Goal: Task Accomplishment & Management: Use online tool/utility

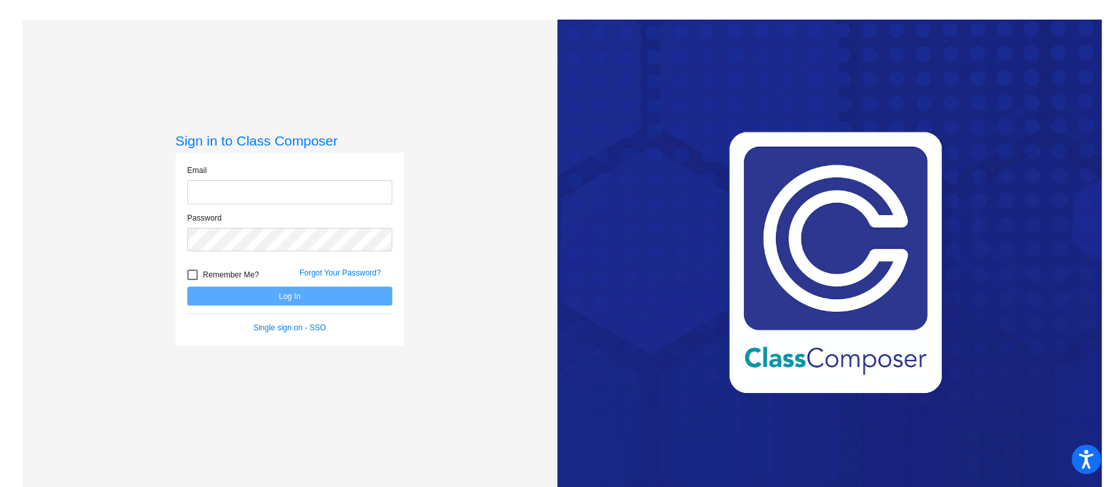
type input "[PERSON_NAME][EMAIL_ADDRESS][PERSON_NAME][DOMAIN_NAME]"
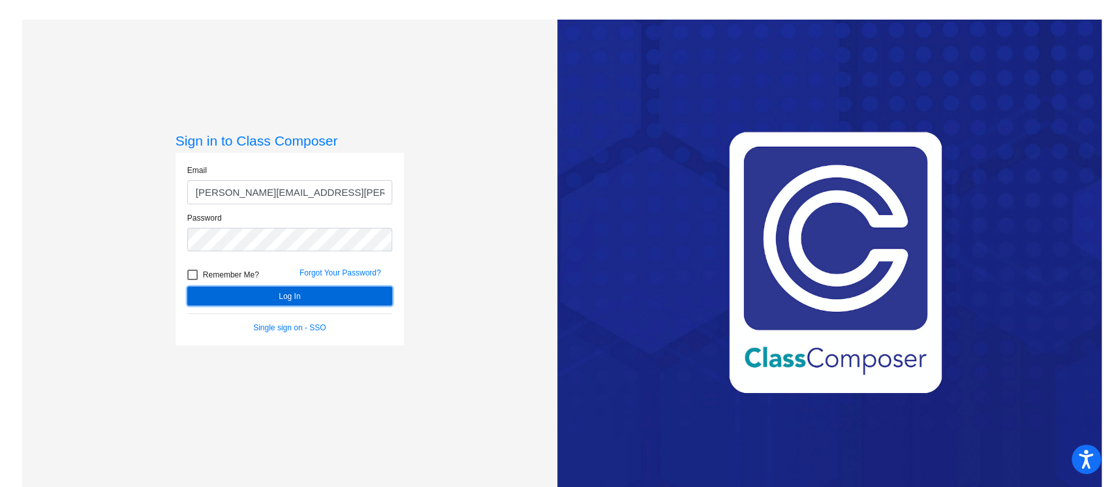
click at [354, 293] on button "Log In" at bounding box center [289, 296] width 205 height 19
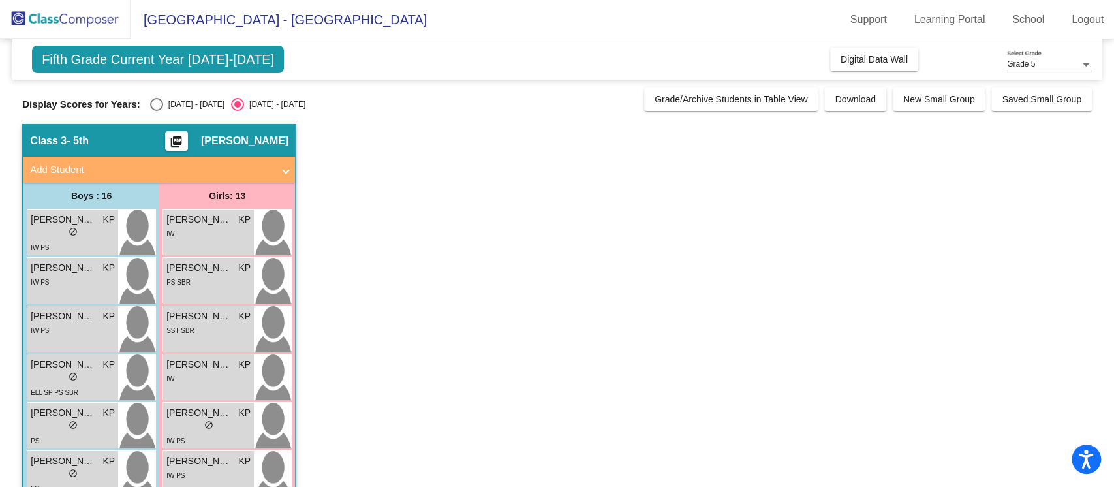
click at [155, 107] on div "Select an option" at bounding box center [156, 104] width 13 height 13
click at [156, 111] on input "[DATE] - [DATE]" at bounding box center [156, 111] width 1 height 1
radio input "true"
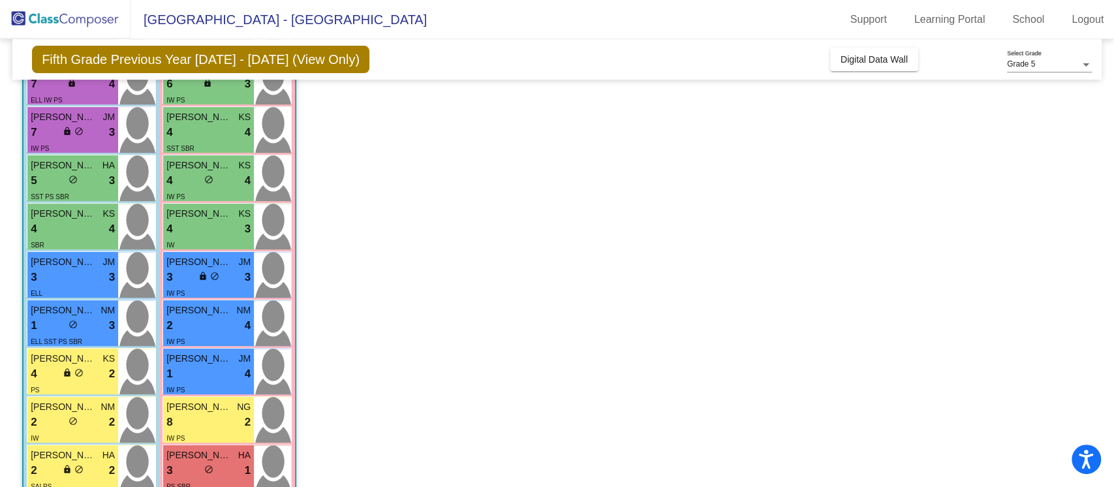
scroll to position [316, 0]
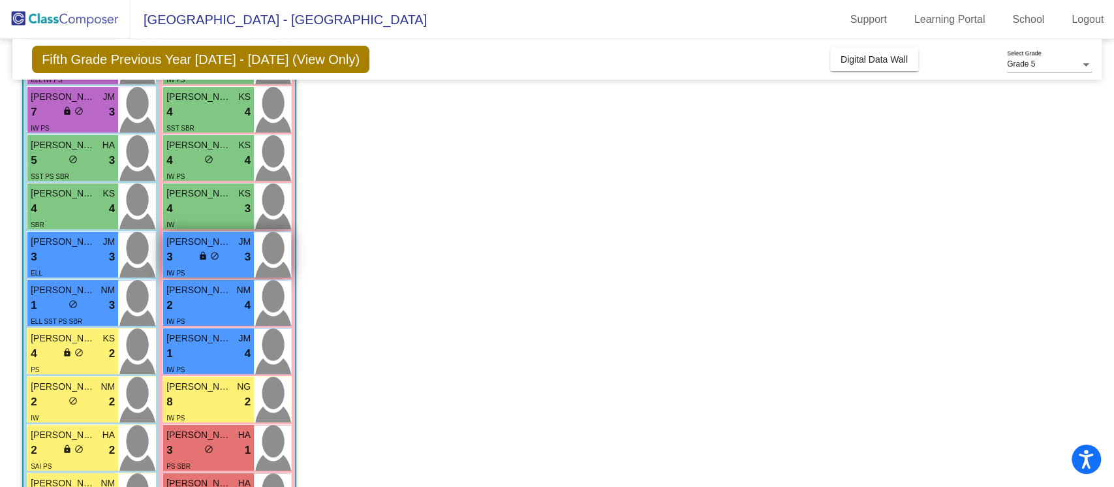
click at [183, 264] on div "3 lock do_not_disturb_alt 3" at bounding box center [208, 257] width 84 height 17
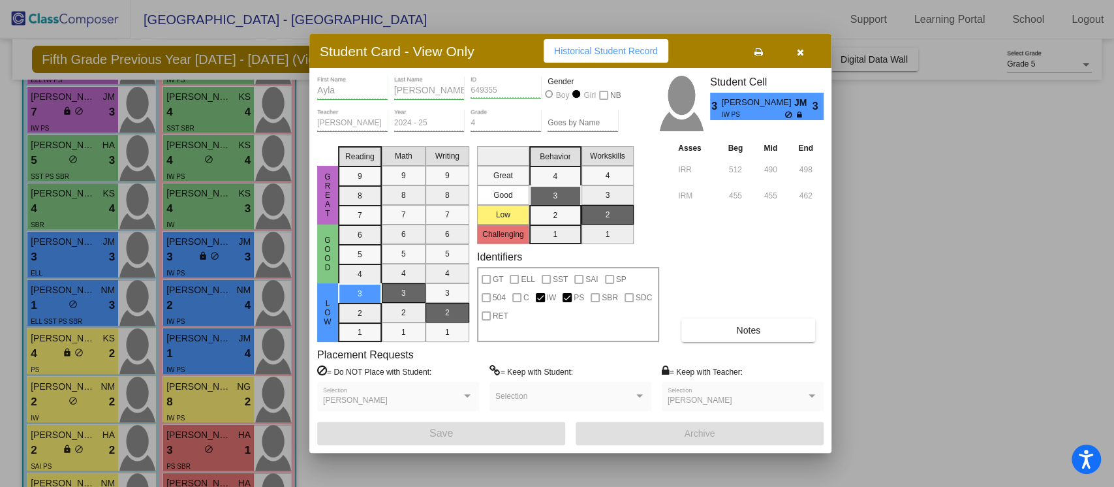
click at [798, 50] on icon "button" at bounding box center [800, 52] width 7 height 9
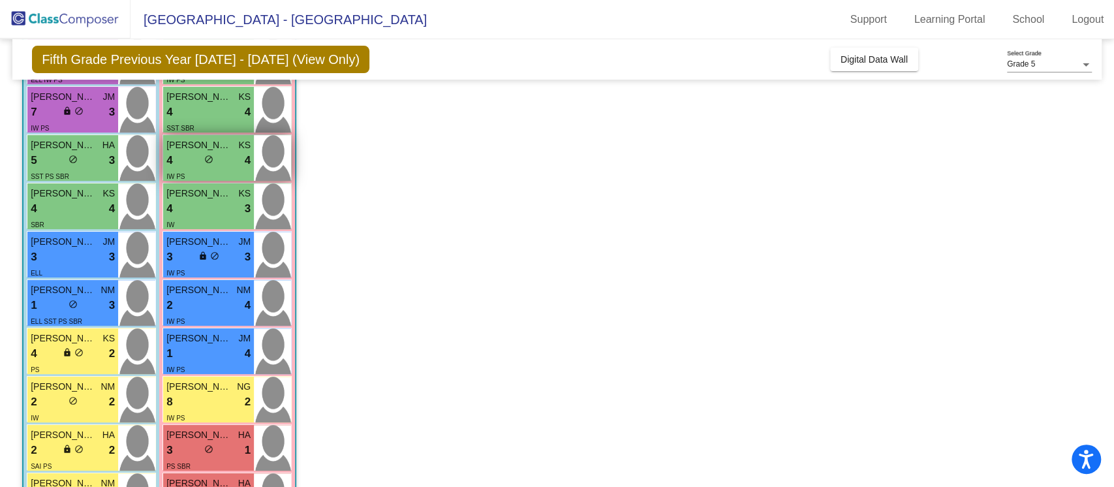
click at [193, 137] on div "[PERSON_NAME] KS 4 lock do_not_disturb_alt 4 IW PS" at bounding box center [208, 158] width 91 height 46
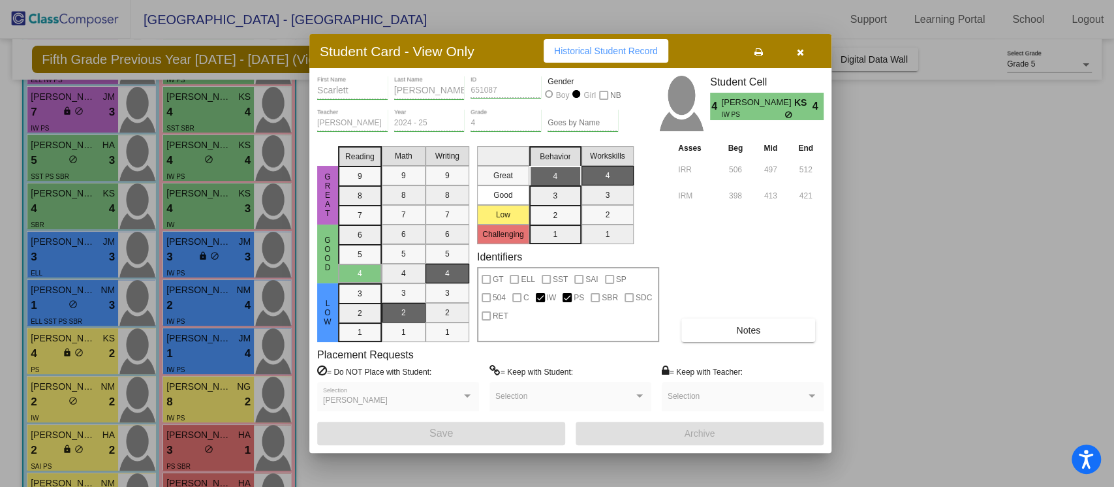
click at [800, 60] on button "button" at bounding box center [800, 51] width 42 height 24
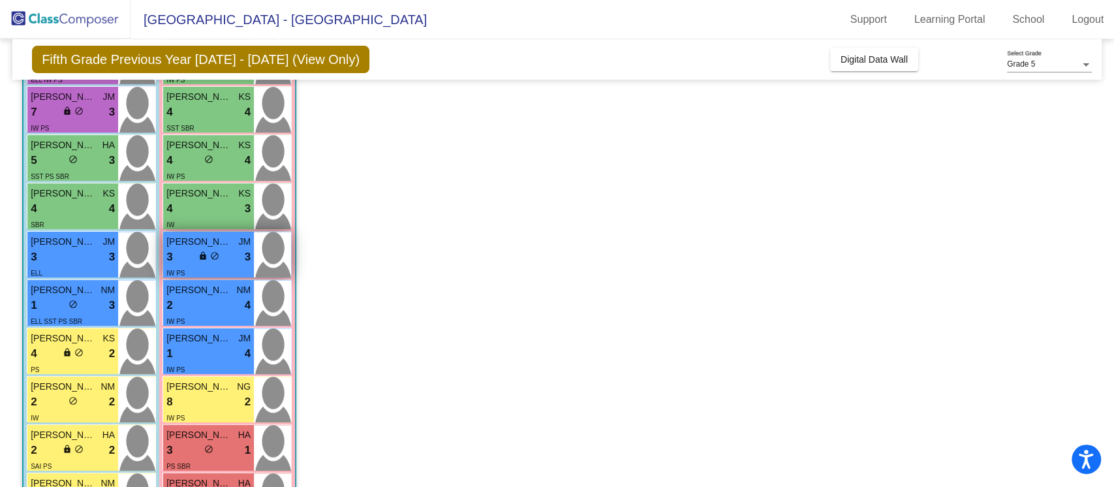
click at [229, 245] on span "[PERSON_NAME]" at bounding box center [198, 242] width 65 height 14
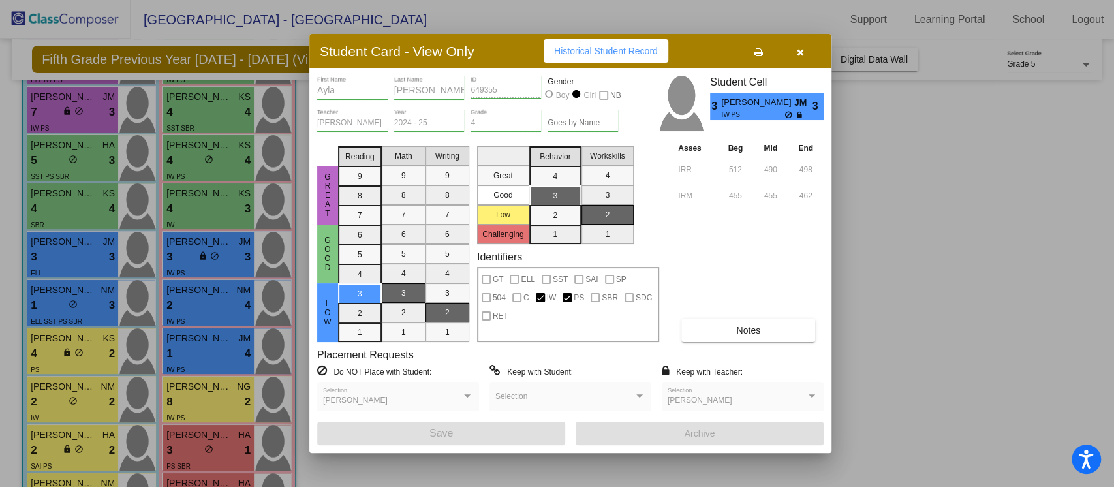
click at [806, 55] on button "button" at bounding box center [800, 51] width 42 height 24
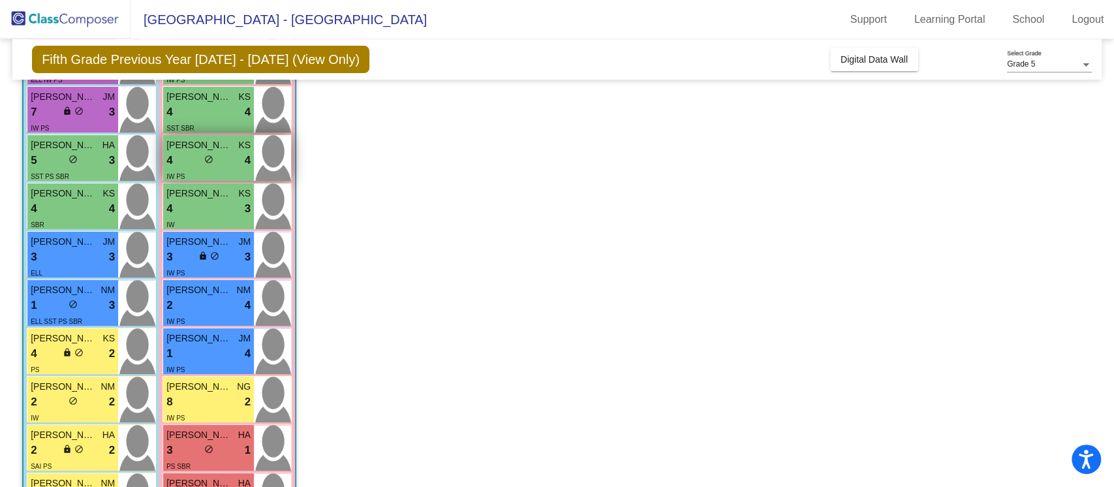
click at [210, 155] on span "do_not_disturb_alt" at bounding box center [208, 159] width 9 height 9
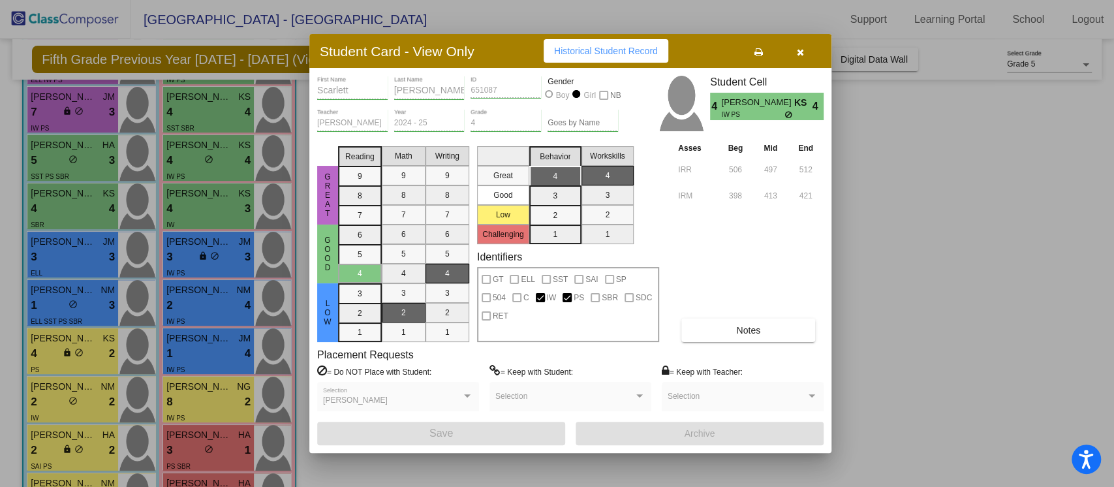
click at [816, 44] on button "button" at bounding box center [800, 51] width 42 height 24
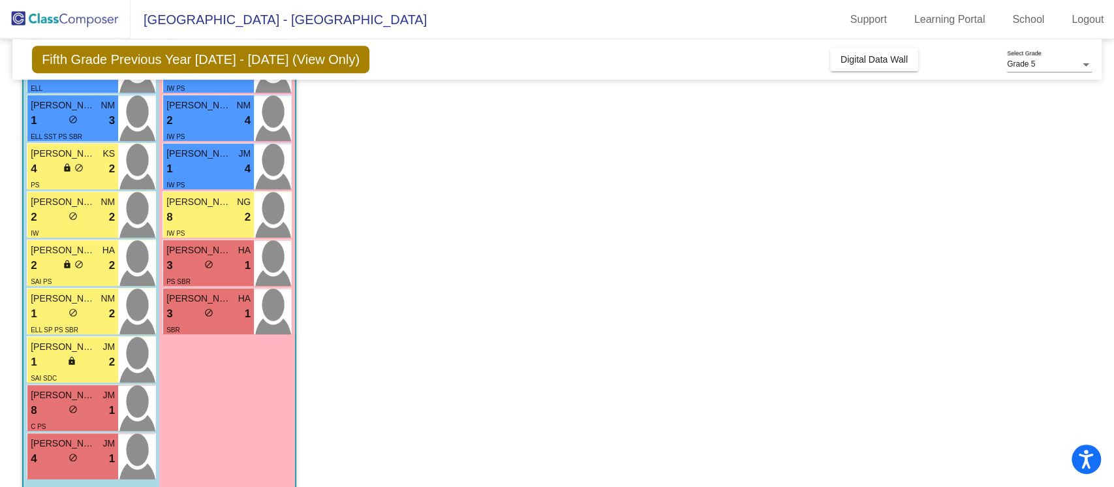
scroll to position [515, 0]
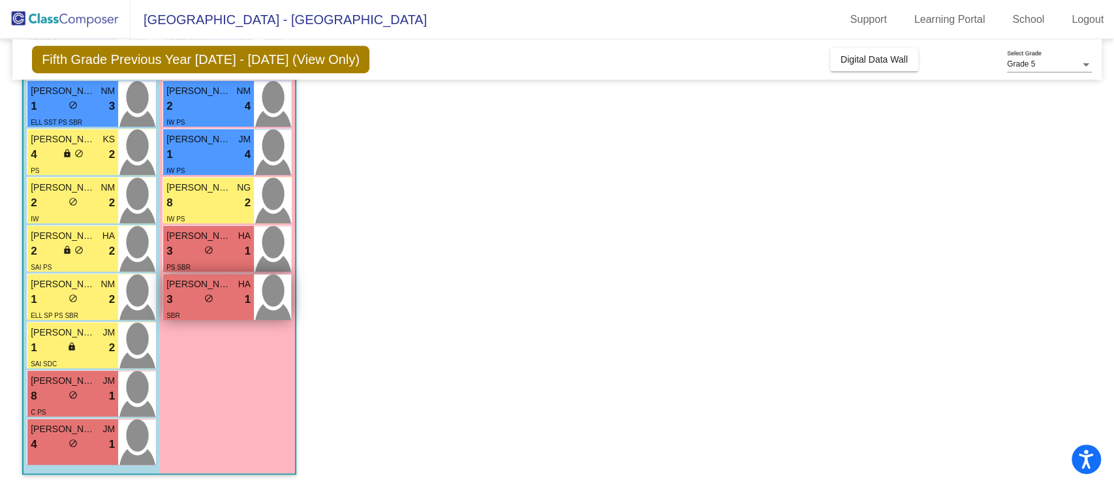
click at [178, 293] on div "3 lock do_not_disturb_alt 1" at bounding box center [208, 299] width 84 height 17
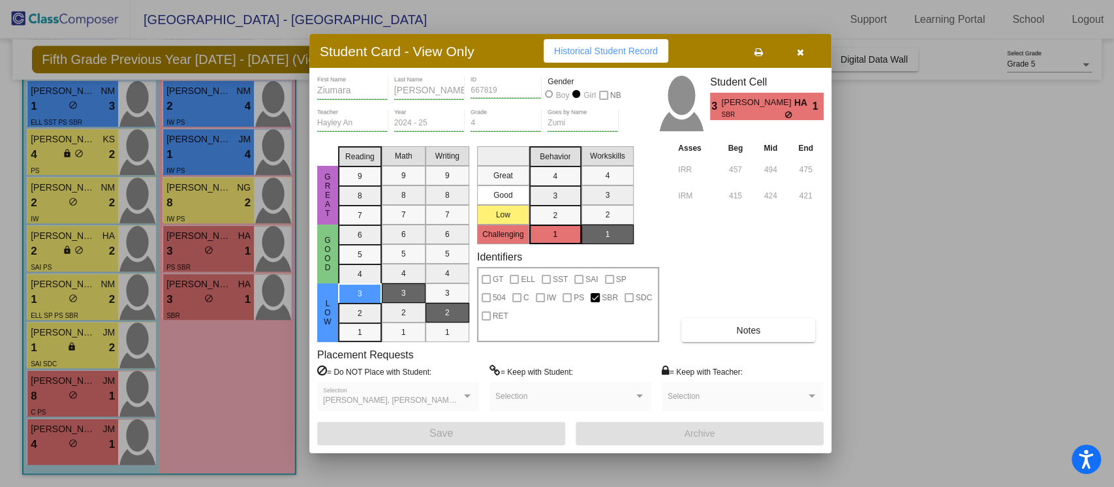
click at [808, 53] on button "button" at bounding box center [800, 51] width 42 height 24
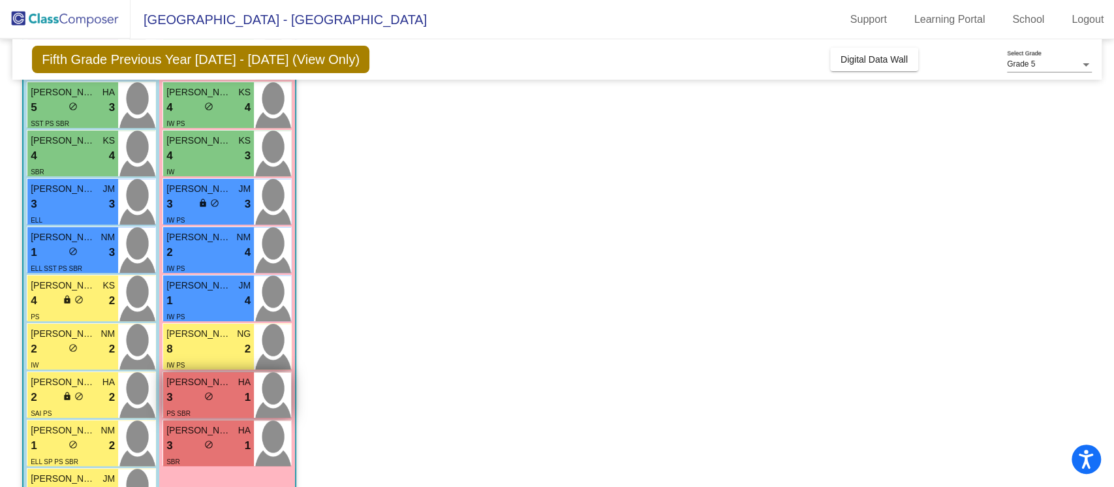
scroll to position [361, 0]
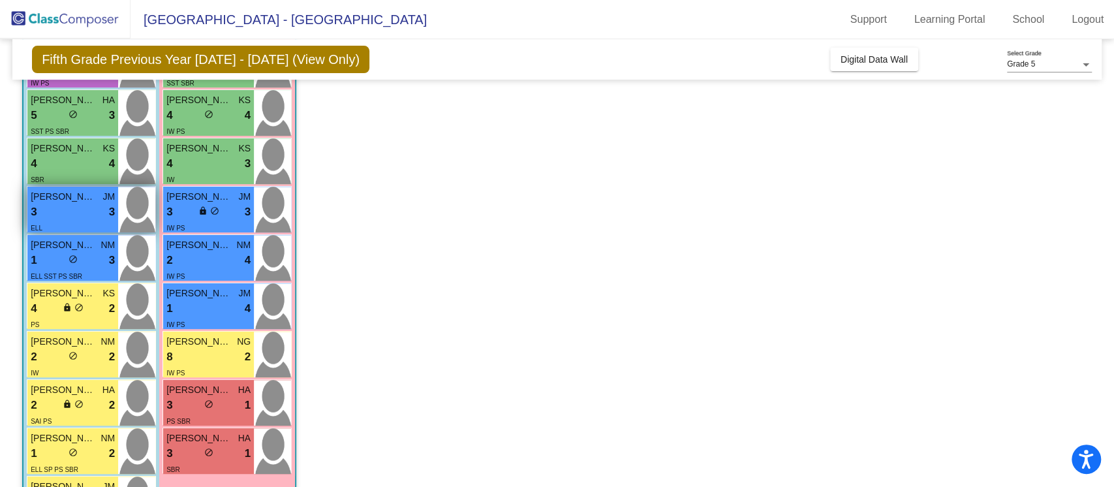
click at [104, 206] on div "3 lock do_not_disturb_alt 3" at bounding box center [73, 212] width 84 height 17
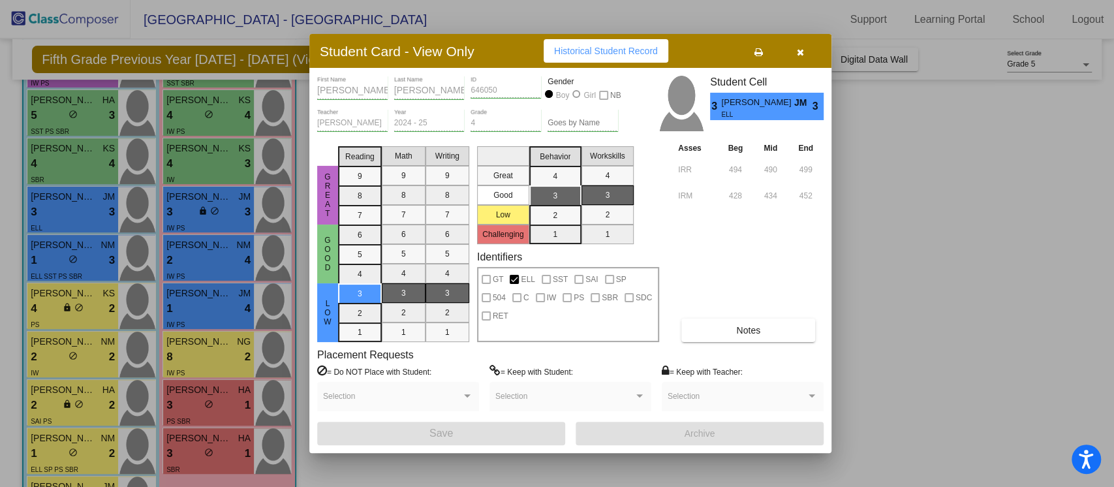
click at [811, 48] on button "button" at bounding box center [800, 51] width 42 height 24
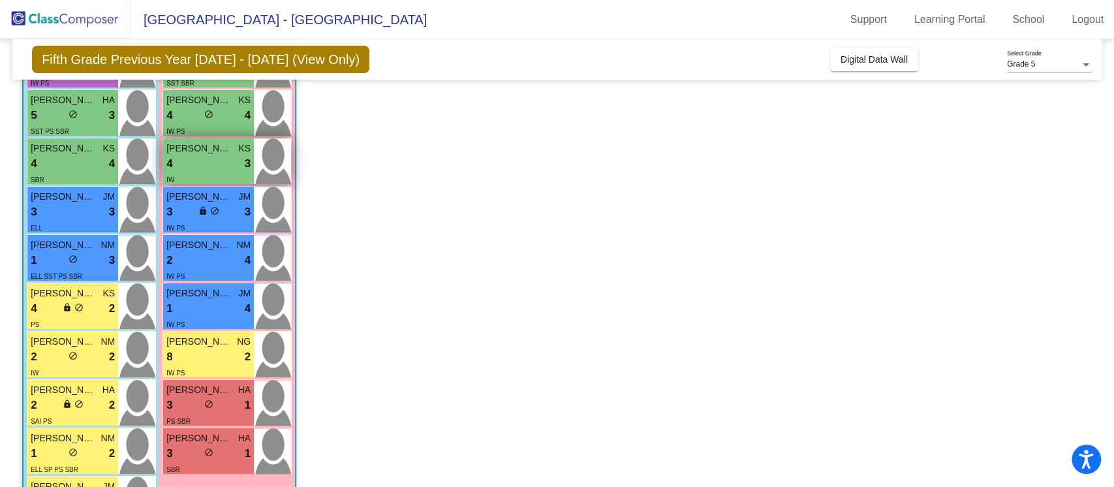
click at [198, 160] on div "4 lock do_not_disturb_alt 3" at bounding box center [208, 163] width 84 height 17
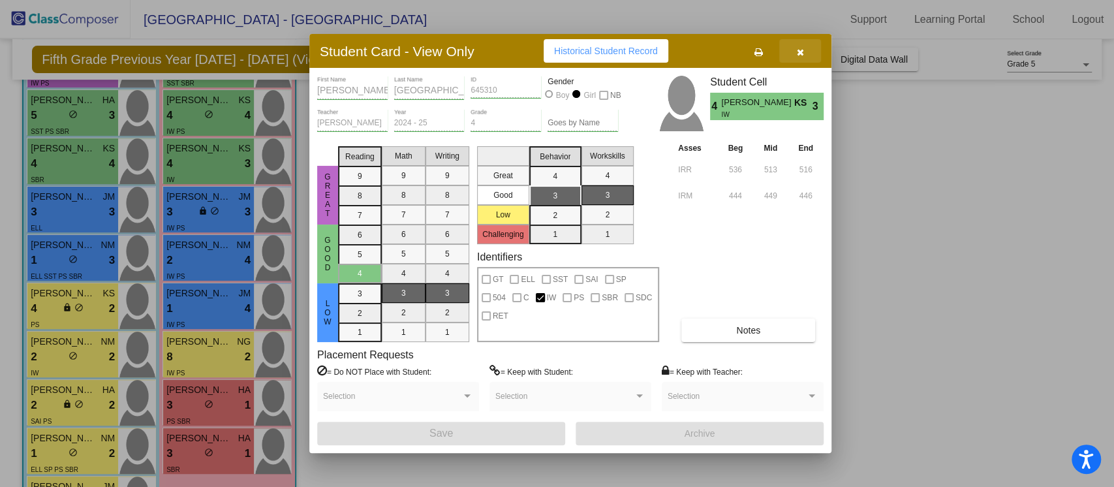
click at [807, 46] on button "button" at bounding box center [800, 51] width 42 height 24
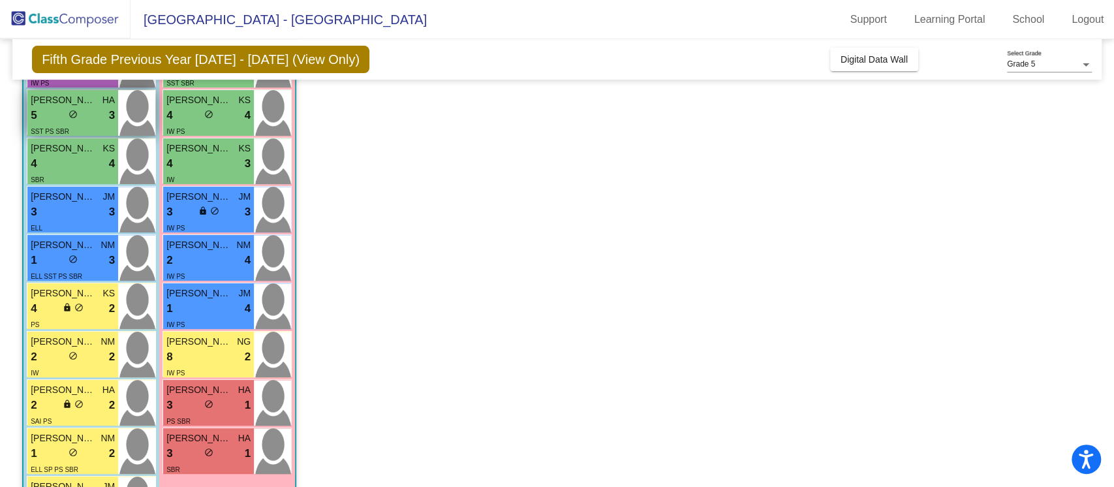
click at [80, 120] on div "5 lock do_not_disturb_alt 3" at bounding box center [73, 115] width 84 height 17
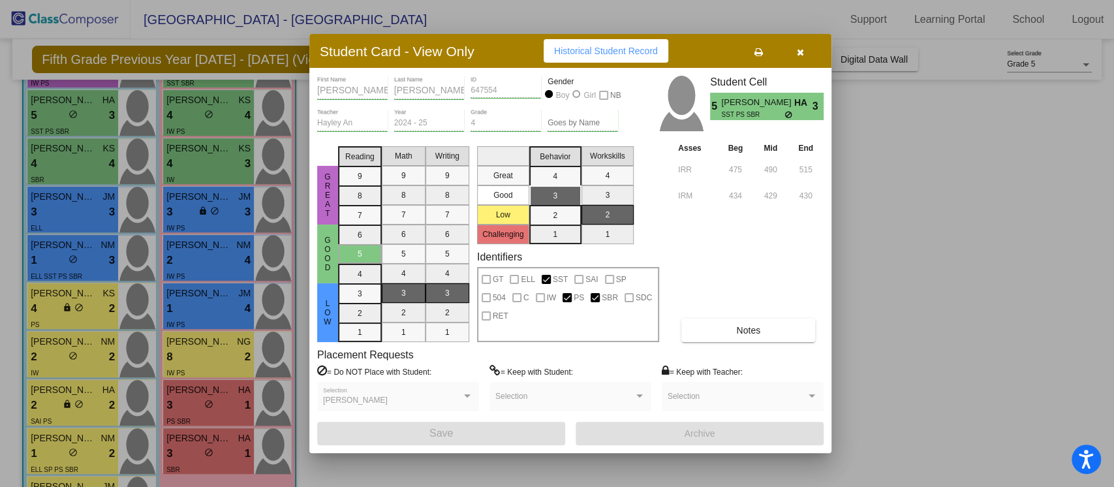
click at [807, 42] on button "button" at bounding box center [800, 51] width 42 height 24
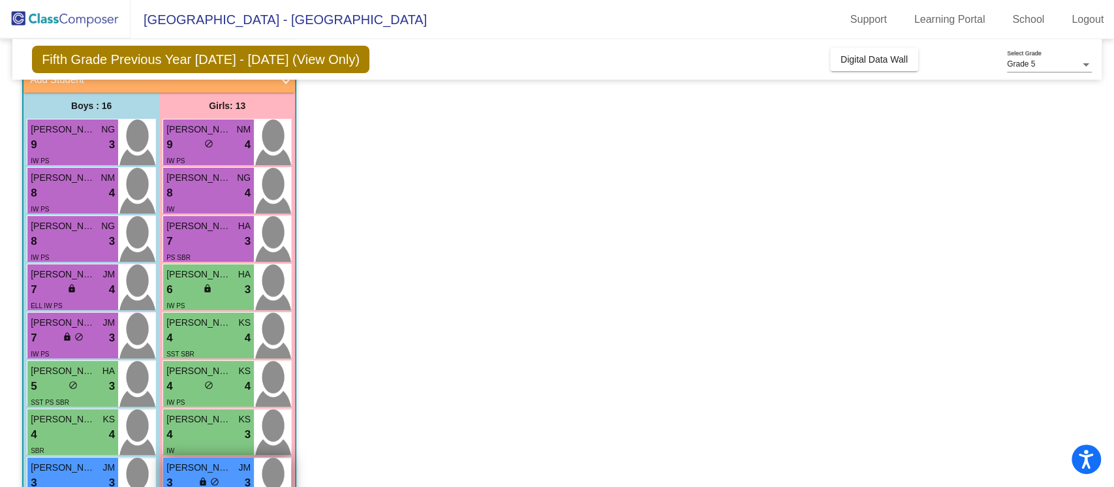
scroll to position [88, 0]
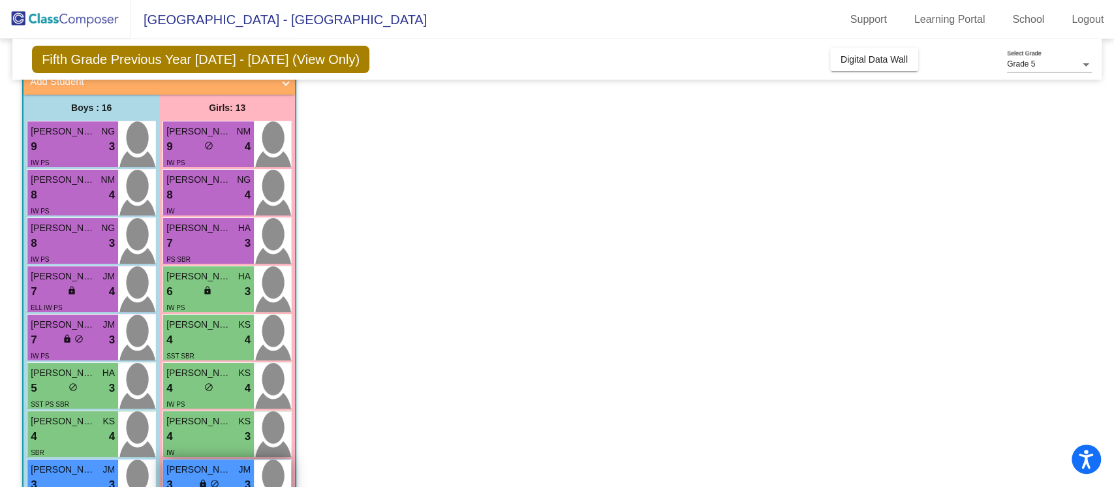
click at [223, 193] on div "8 lock do_not_disturb_alt 4" at bounding box center [208, 195] width 84 height 17
